Goal: Transaction & Acquisition: Purchase product/service

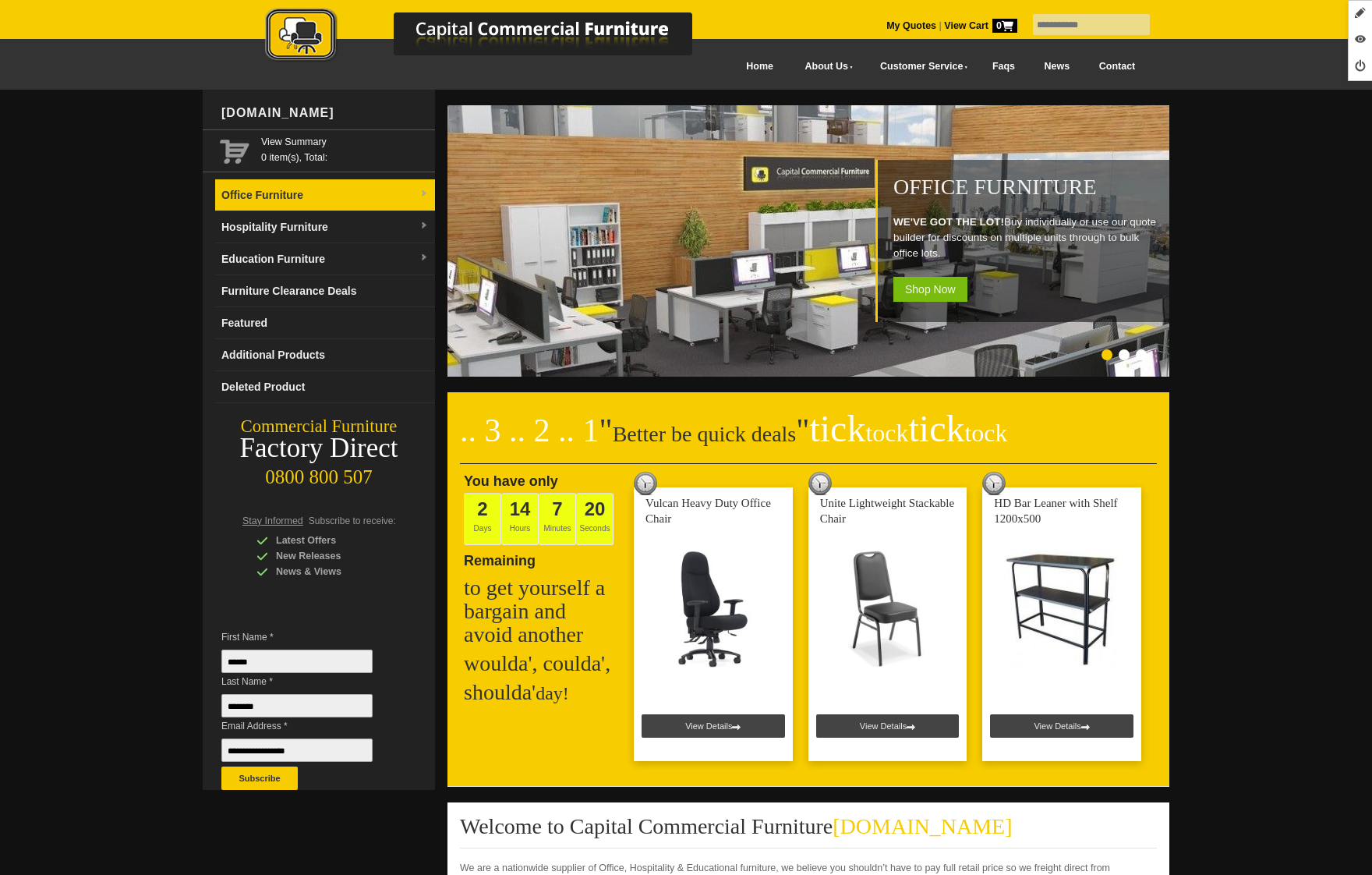
click at [272, 185] on link "Office Furniture" at bounding box center [325, 195] width 220 height 32
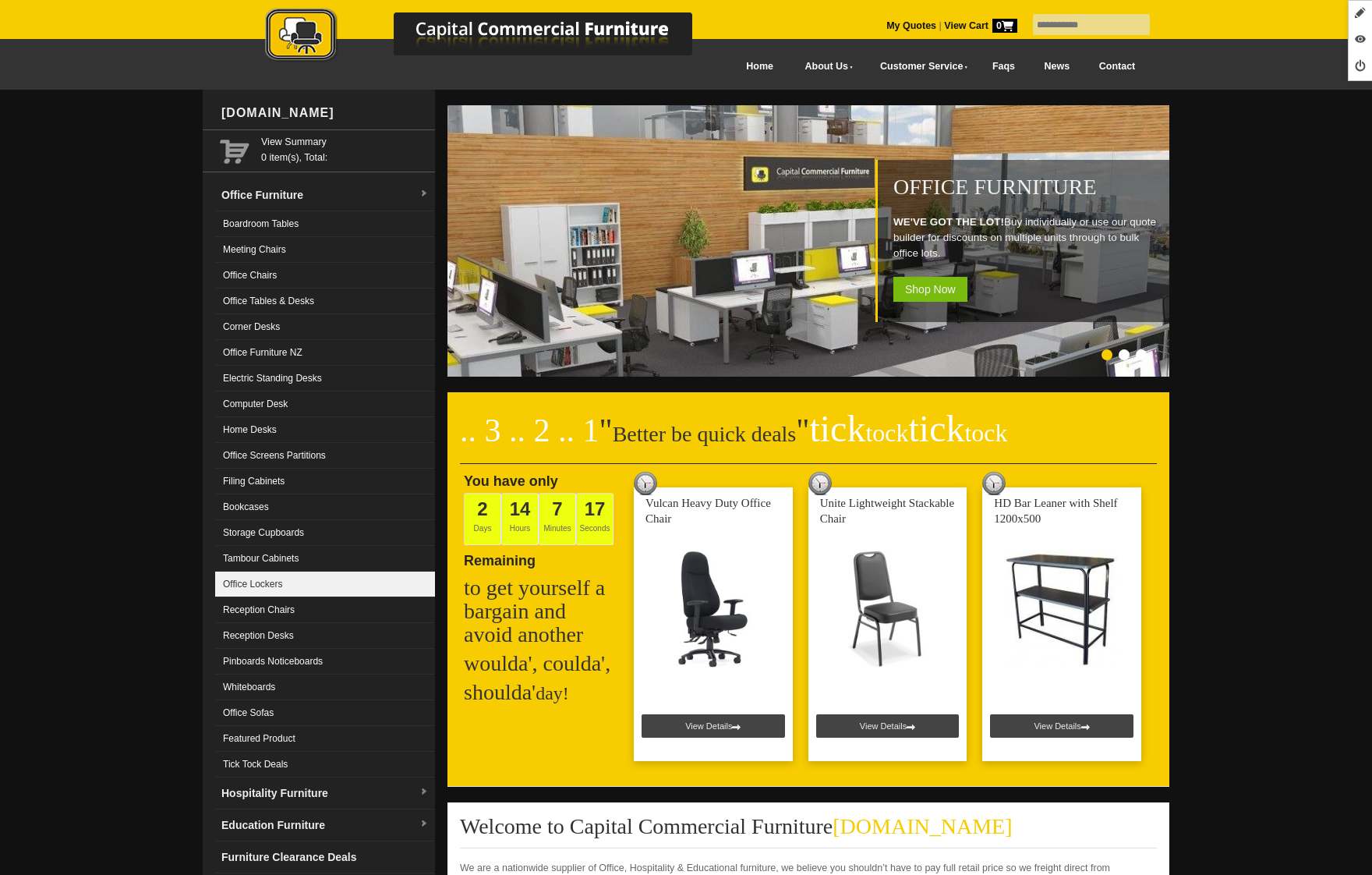
click at [338, 591] on link "Office Lockers" at bounding box center [325, 584] width 220 height 26
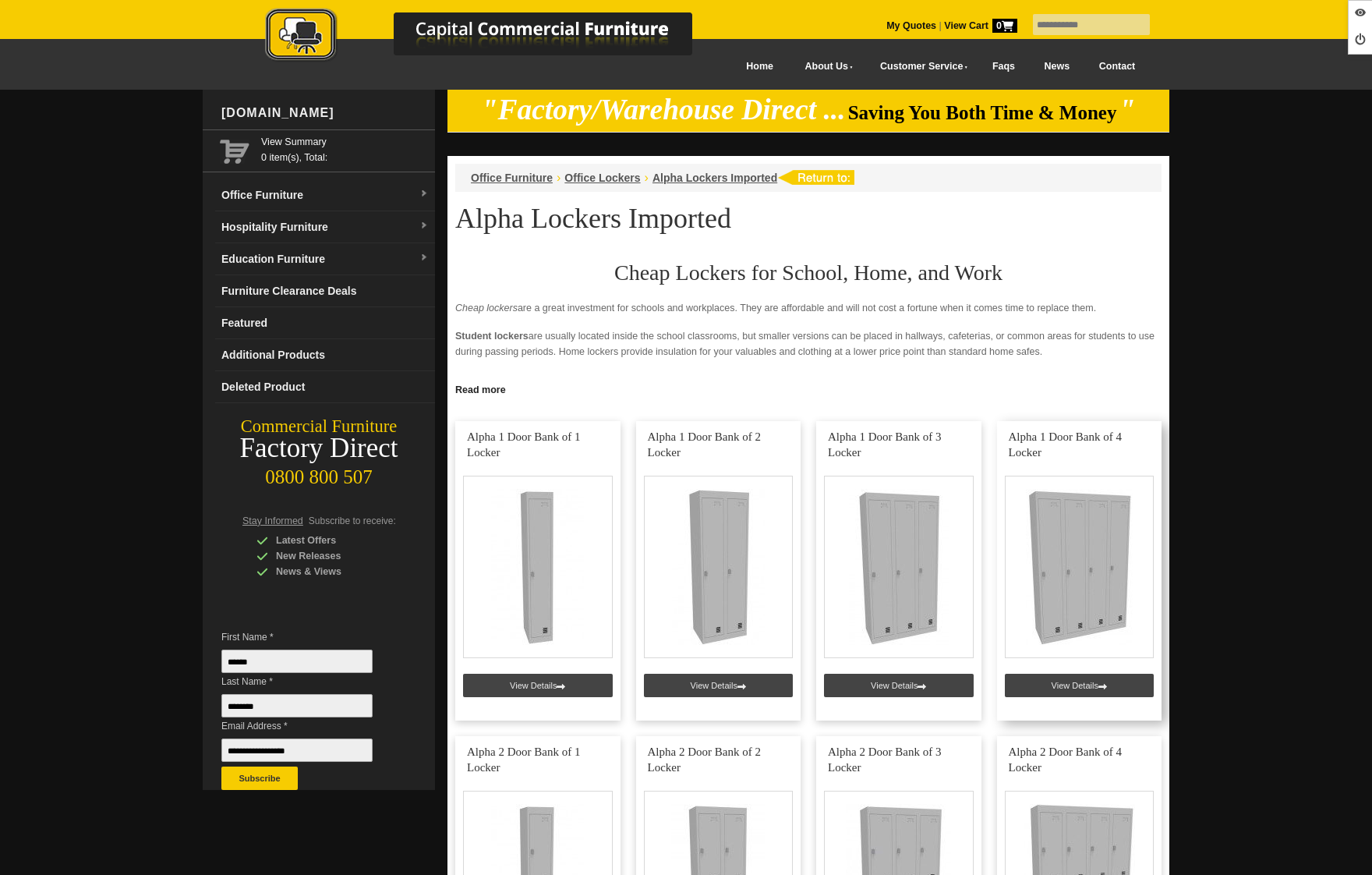
click at [1057, 689] on link at bounding box center [1080, 571] width 166 height 300
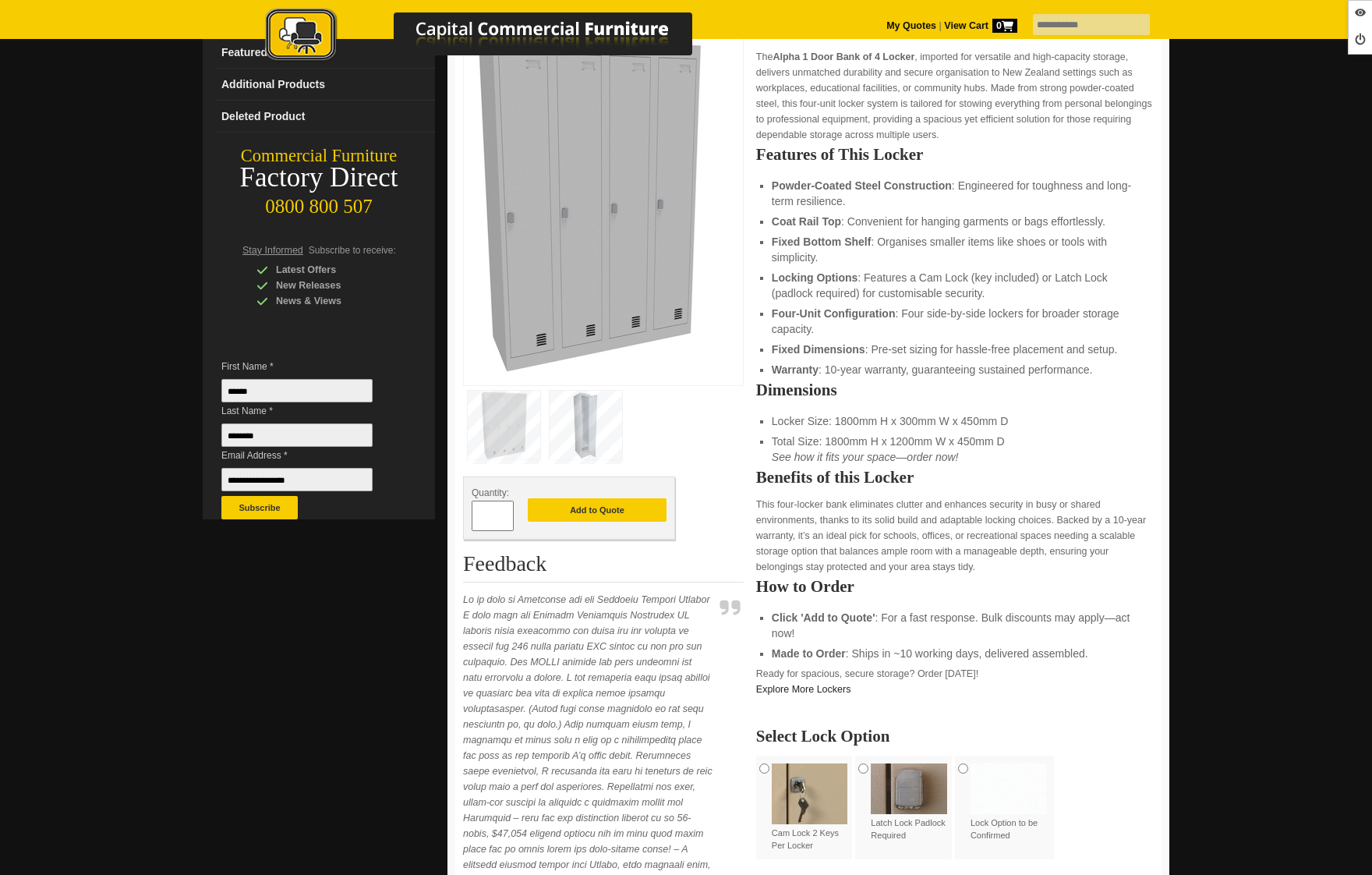
scroll to position [273, 0]
